Goal: Information Seeking & Learning: Learn about a topic

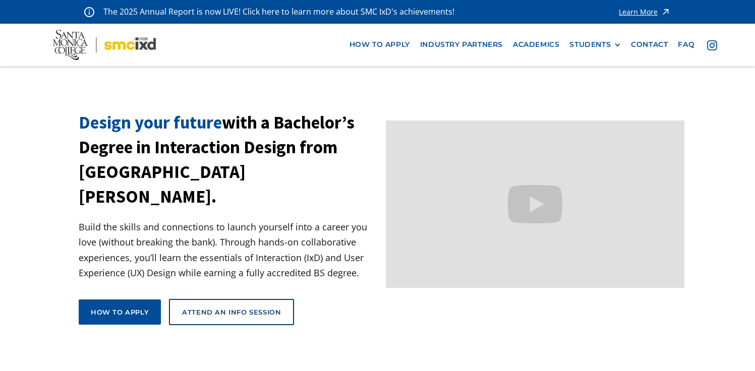
click at [581, 49] on div "STUDENTS" at bounding box center [589, 44] width 41 height 9
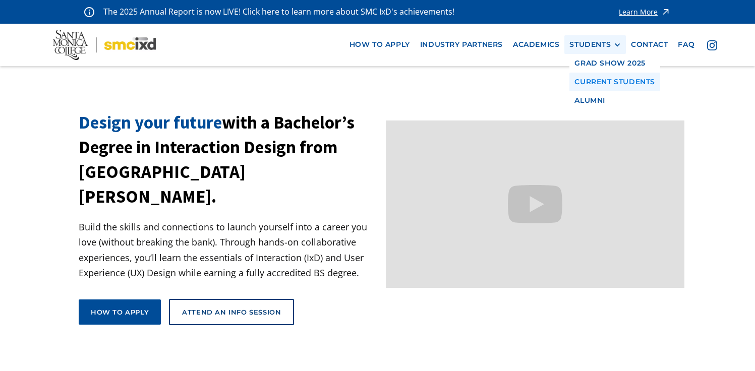
click at [579, 90] on link "Current Students" at bounding box center [614, 82] width 91 height 19
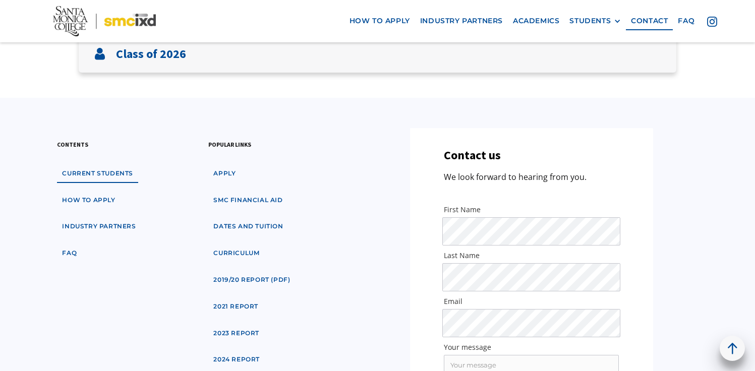
scroll to position [322, 0]
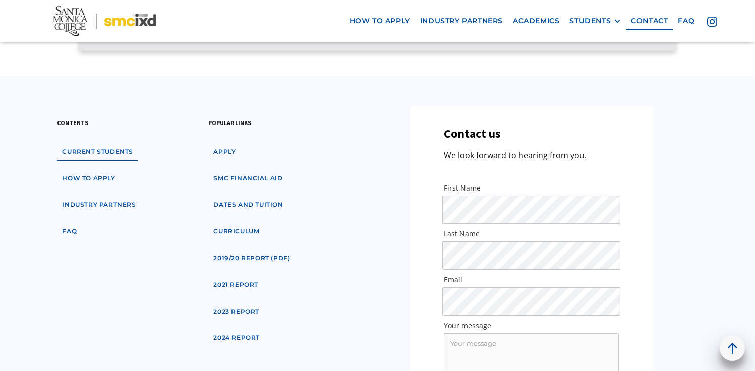
click at [591, 49] on div "Class of 2026" at bounding box center [378, 32] width 598 height 37
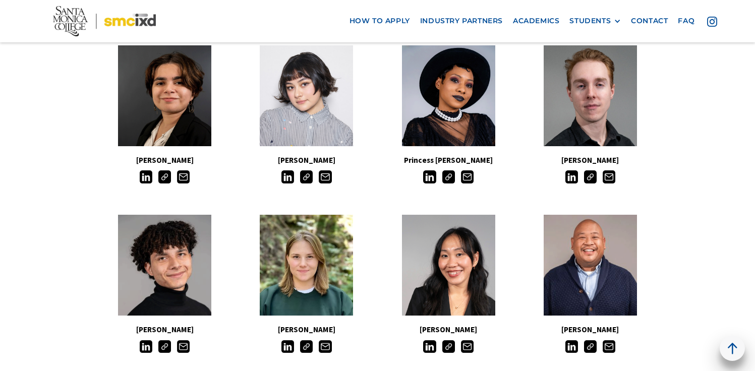
scroll to position [352, 0]
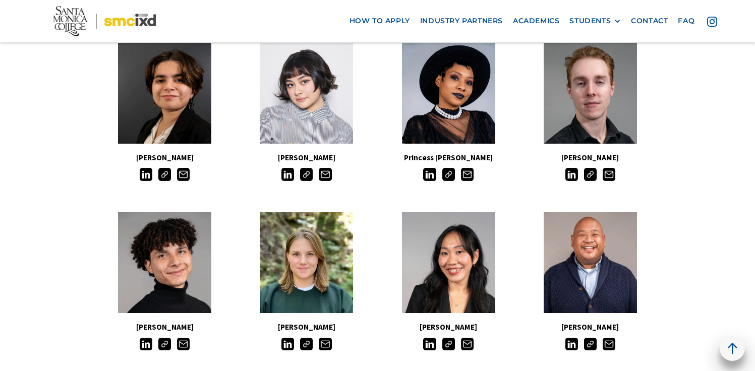
drag, startPoint x: 755, startPoint y: 115, endPoint x: 754, endPoint y: 121, distance: 6.1
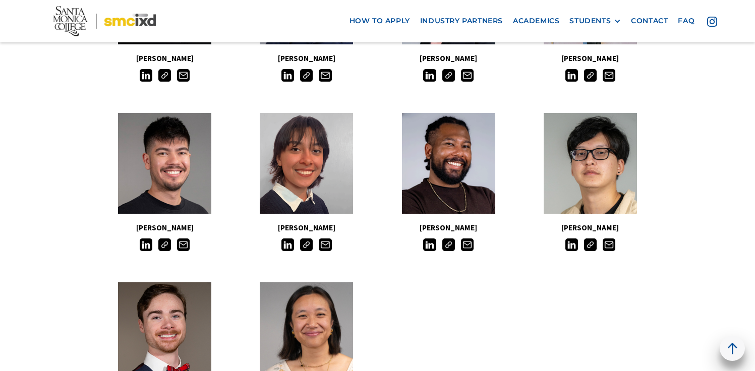
scroll to position [796, 0]
